Goal: Information Seeking & Learning: Learn about a topic

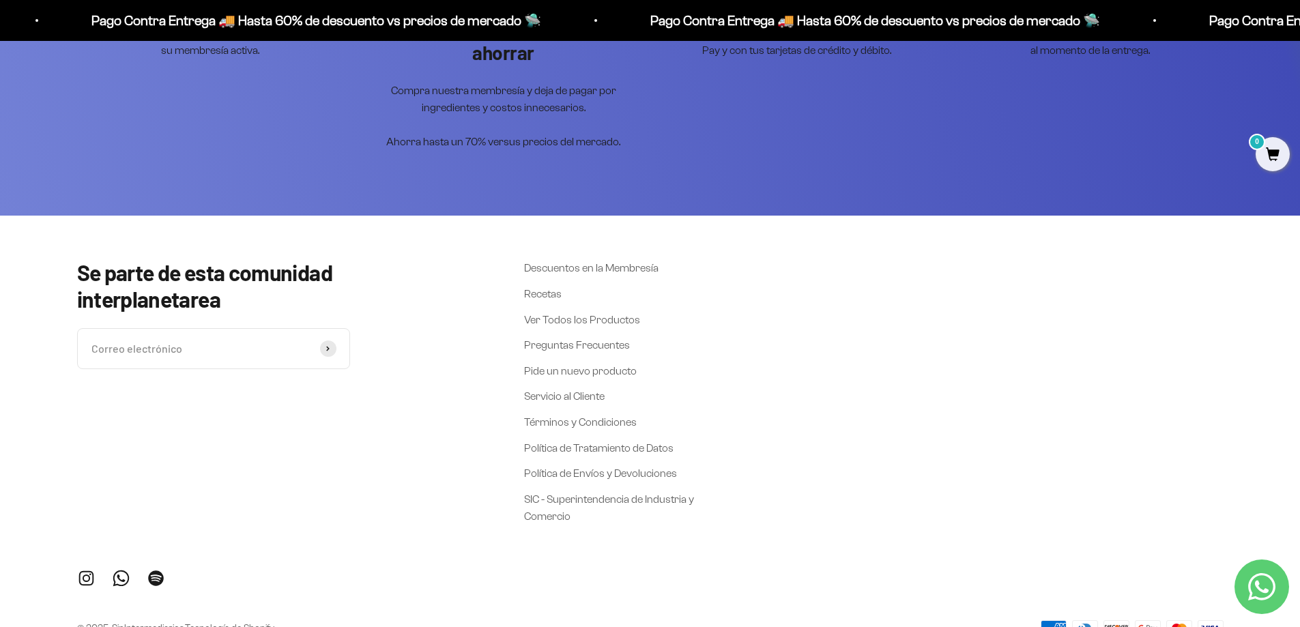
scroll to position [2021, 0]
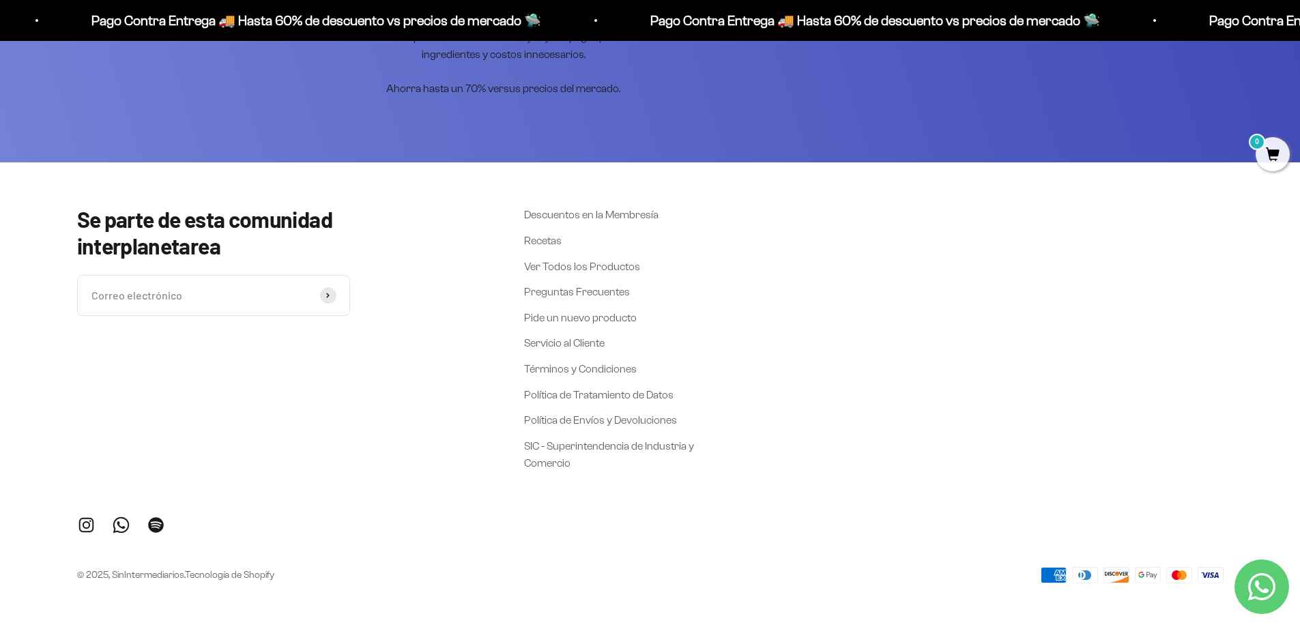
click at [240, 577] on link "Tecnología de Shopify" at bounding box center [229, 575] width 89 height 10
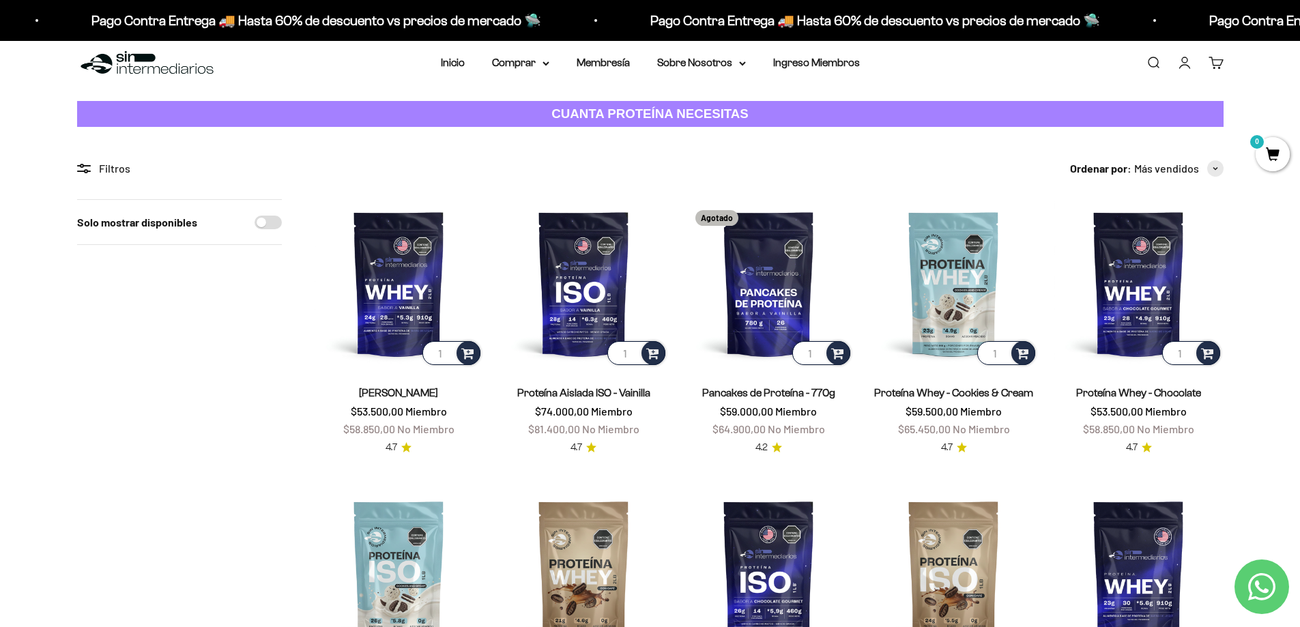
scroll to position [0, 0]
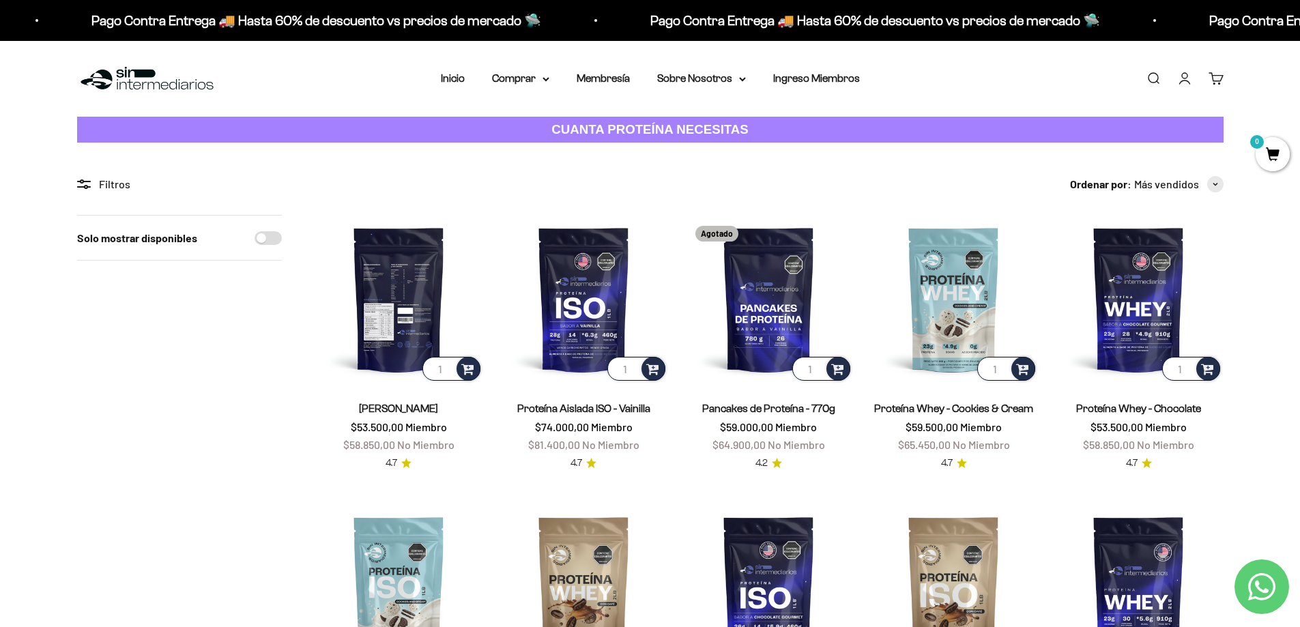
click at [360, 331] on img at bounding box center [399, 299] width 169 height 169
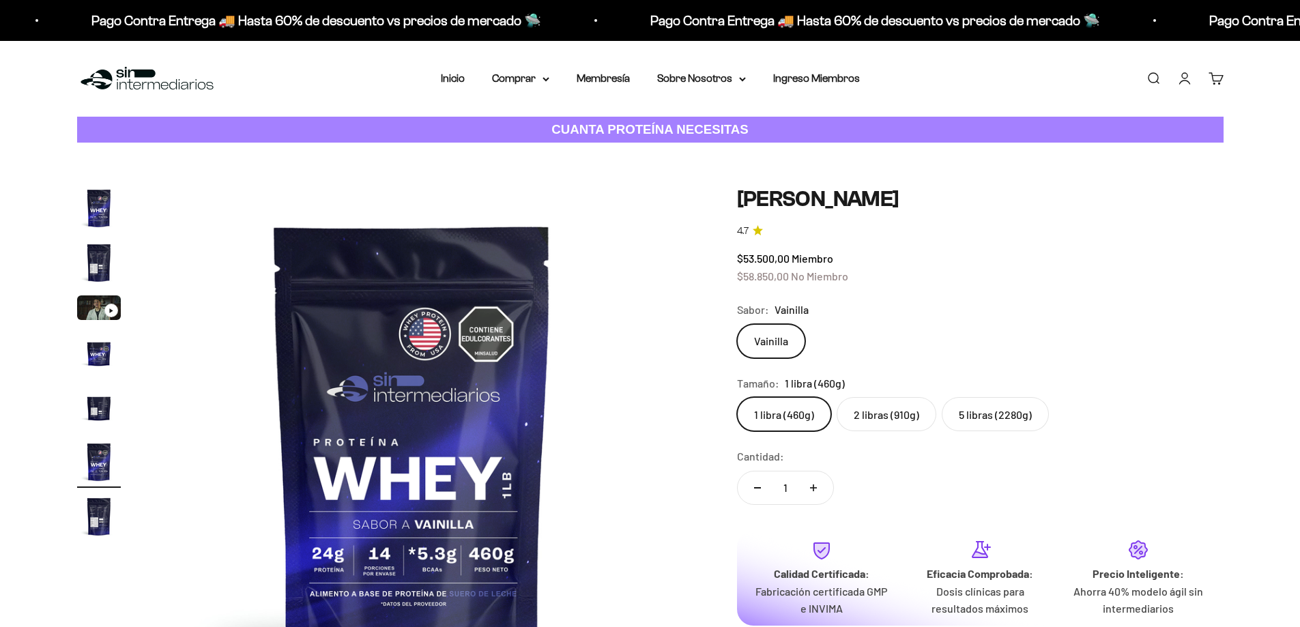
click at [100, 349] on img "Ir al artículo 4" at bounding box center [99, 353] width 44 height 44
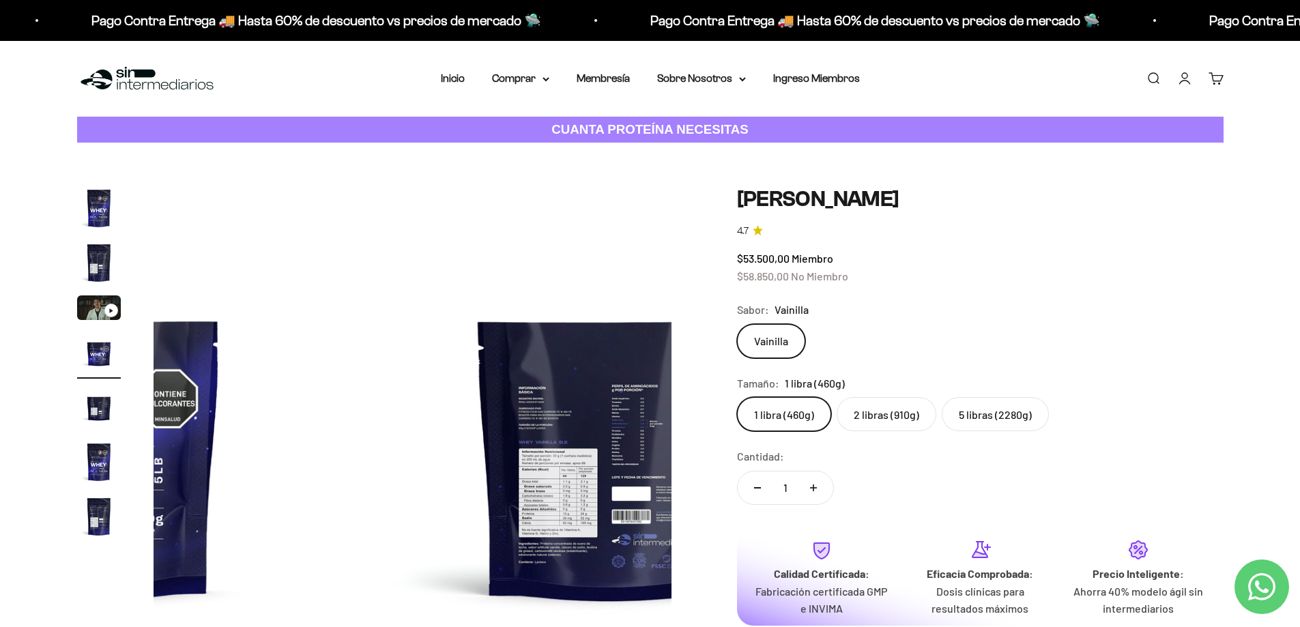
click at [96, 388] on img "Ir al artículo 5" at bounding box center [99, 408] width 44 height 44
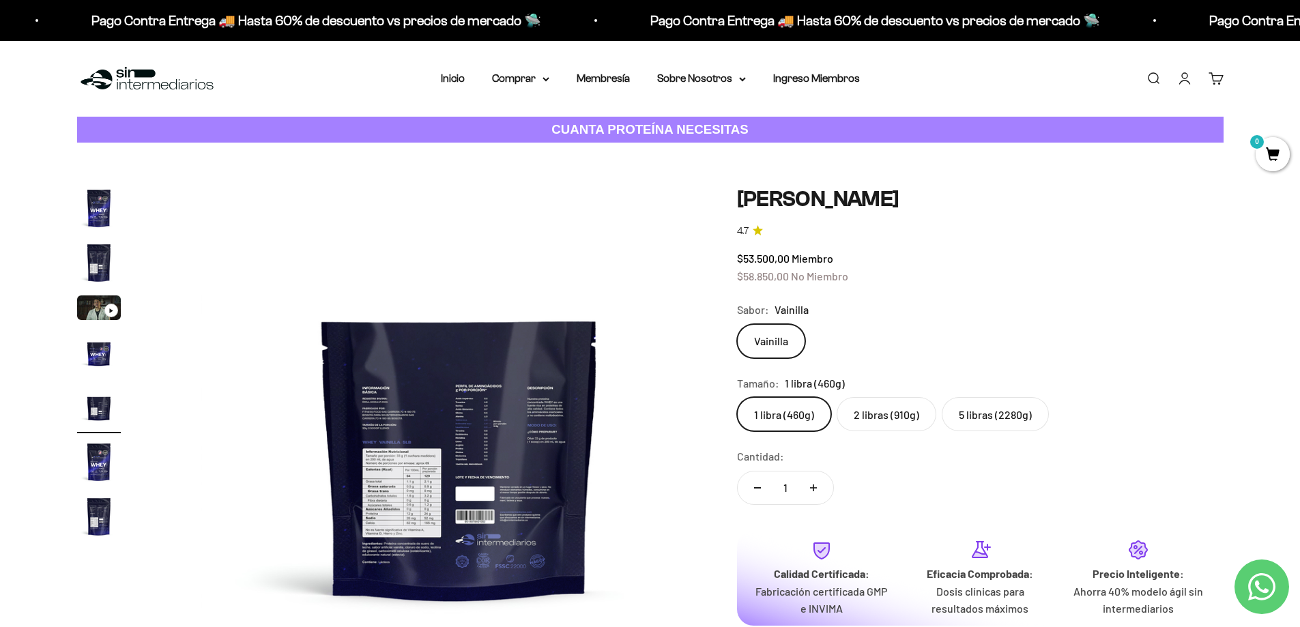
click at [96, 396] on img "Ir al artículo 5" at bounding box center [99, 408] width 44 height 44
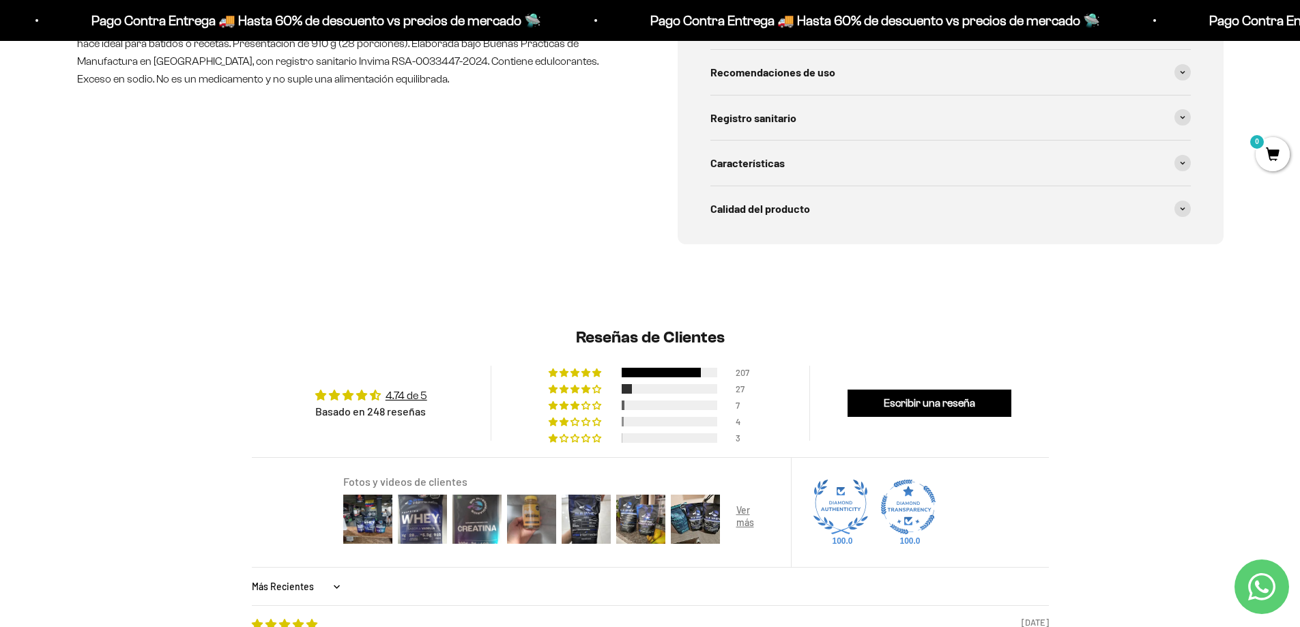
scroll to position [1113, 0]
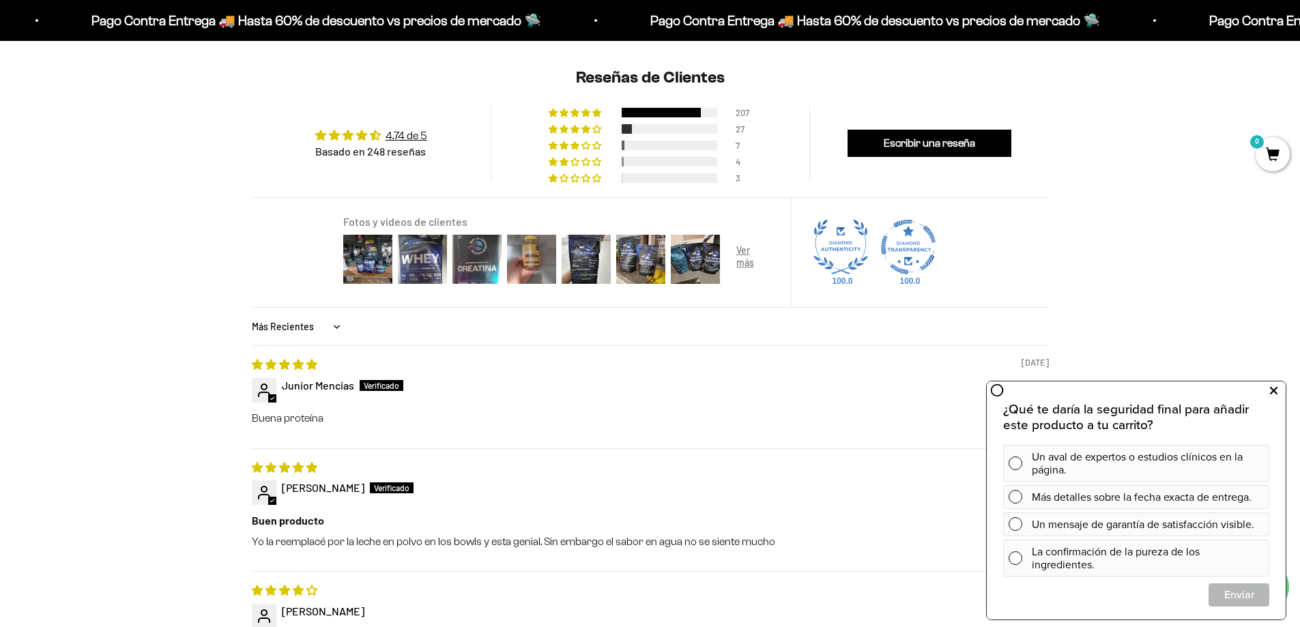
click at [1270, 390] on icon at bounding box center [1274, 391] width 8 height 18
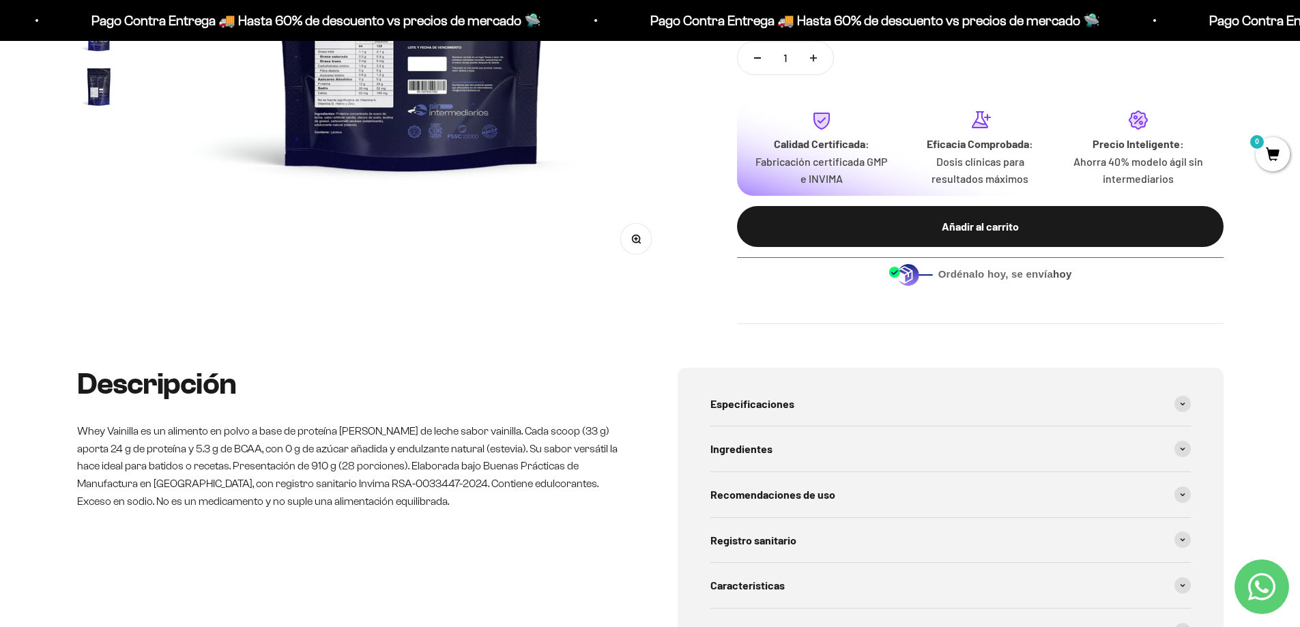
scroll to position [0, 0]
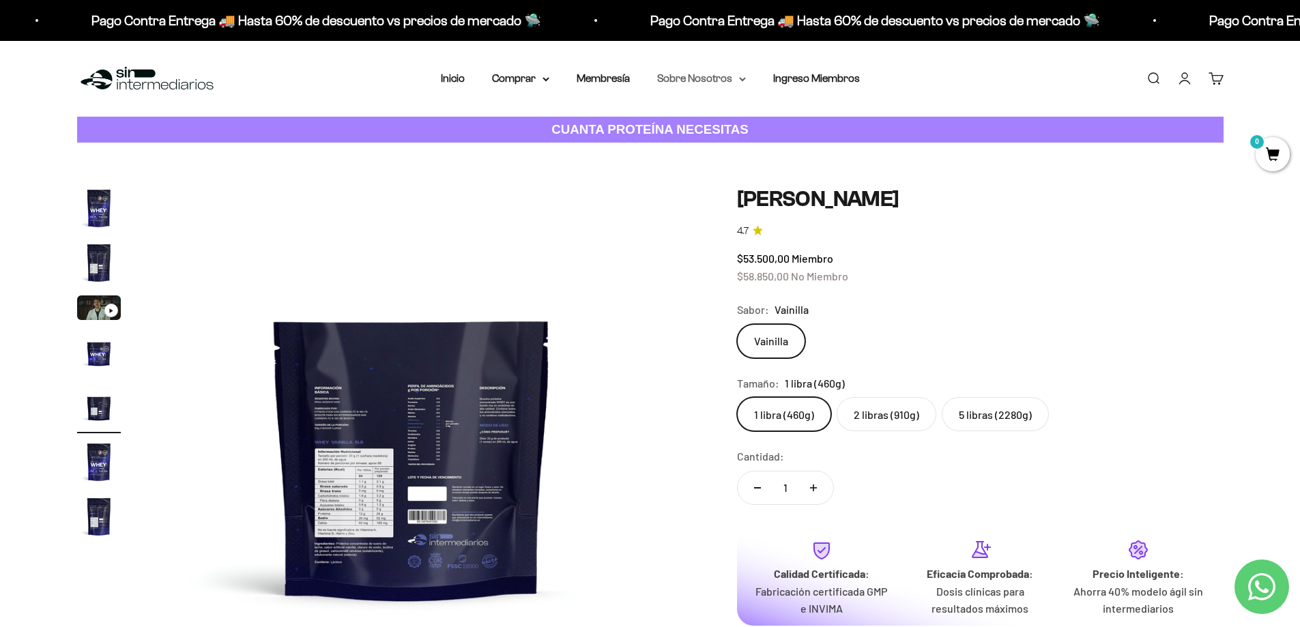
click at [730, 81] on summary "Sobre Nosotros" at bounding box center [701, 79] width 89 height 18
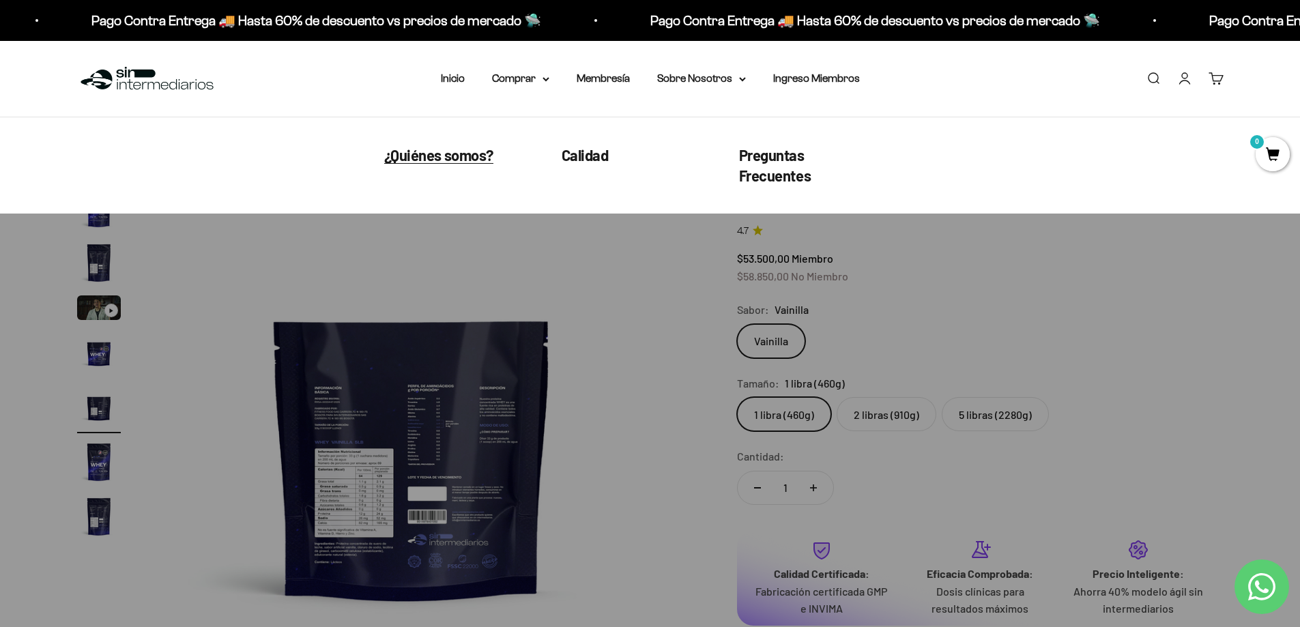
click at [475, 156] on span "¿Quiénes somos?" at bounding box center [438, 155] width 109 height 18
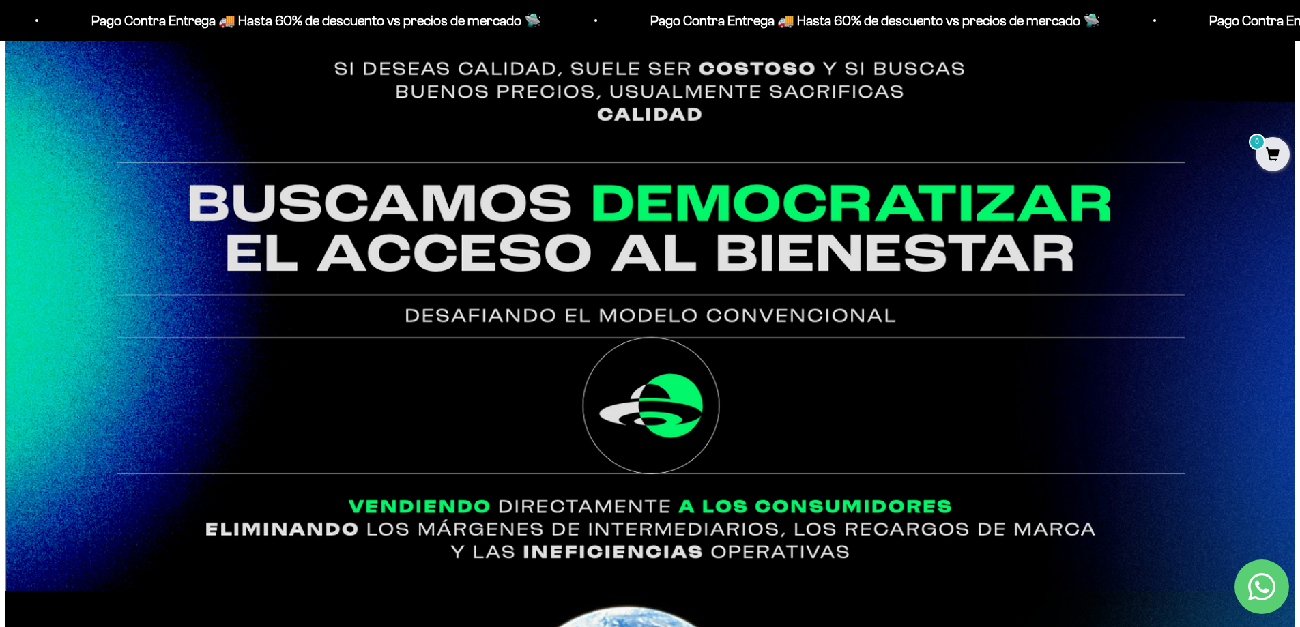
scroll to position [1180, 0]
